Goal: Check status

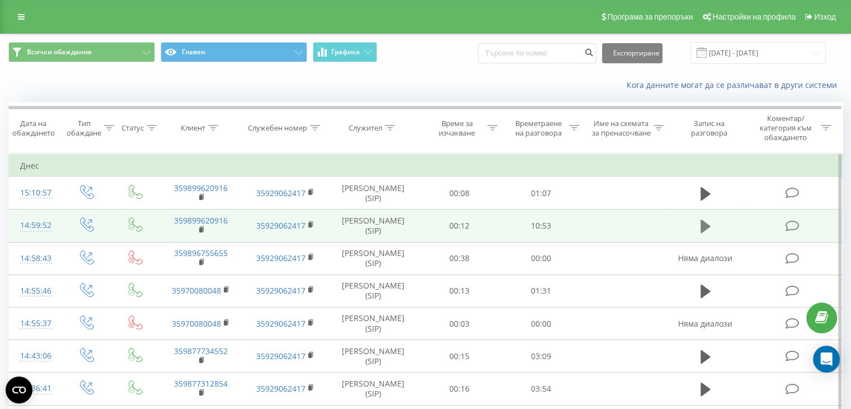
click at [701, 224] on icon at bounding box center [706, 226] width 10 height 16
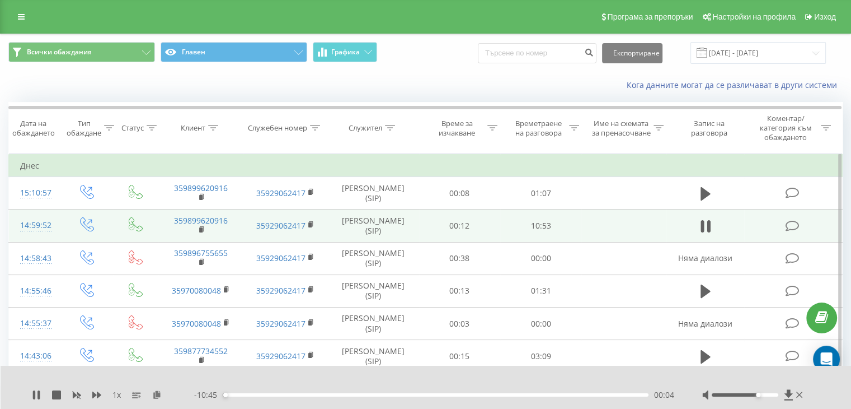
click at [762, 394] on div at bounding box center [745, 394] width 67 height 3
click at [767, 392] on div "Accessibility label" at bounding box center [765, 394] width 4 height 4
drag, startPoint x: 770, startPoint y: 392, endPoint x: 777, endPoint y: 388, distance: 8.1
click at [777, 388] on div "1 x - 10:44 00:05 00:05" at bounding box center [426, 386] width 851 height 43
drag, startPoint x: 778, startPoint y: 395, endPoint x: 808, endPoint y: 387, distance: 30.5
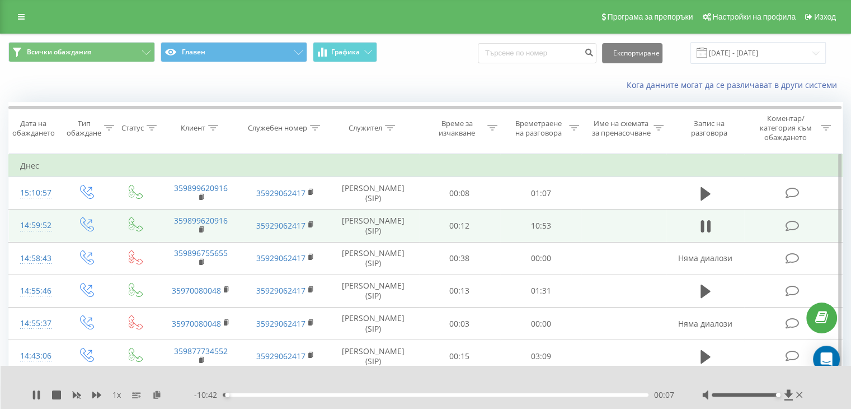
click at [806, 388] on div "1 x - 10:42 00:07 00:07" at bounding box center [426, 386] width 851 height 43
click at [203, 393] on span "- 10:33" at bounding box center [208, 394] width 29 height 11
click at [203, 393] on span "- 10:32" at bounding box center [208, 394] width 29 height 11
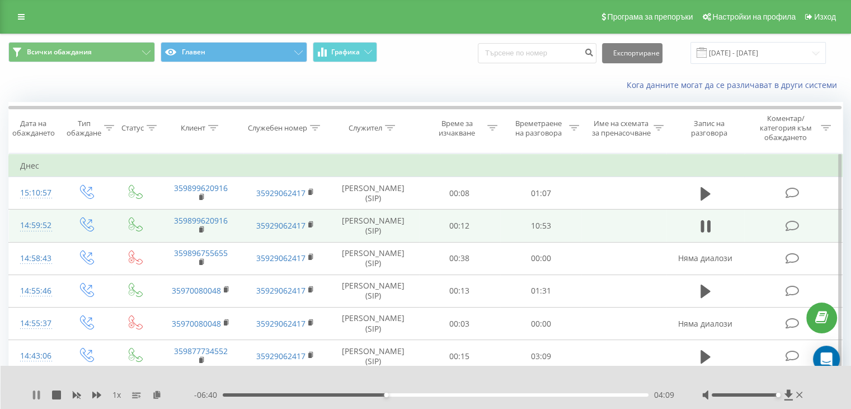
click at [39, 398] on icon at bounding box center [39, 394] width 2 height 9
